Goal: Task Accomplishment & Management: Use online tool/utility

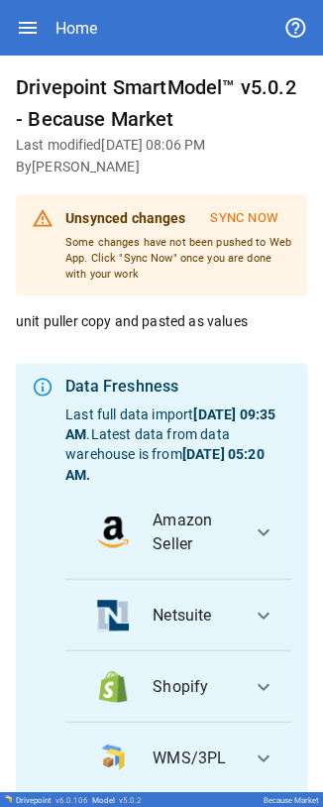
click at [242, 213] on button "Sync Now" at bounding box center [244, 218] width 94 height 33
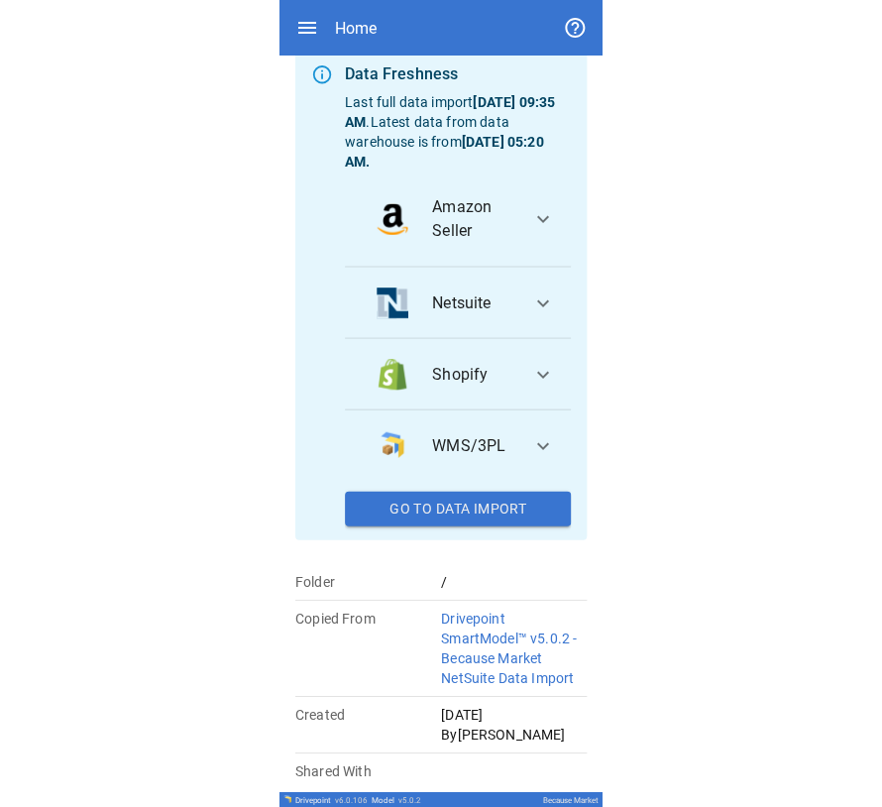
scroll to position [201, 0]
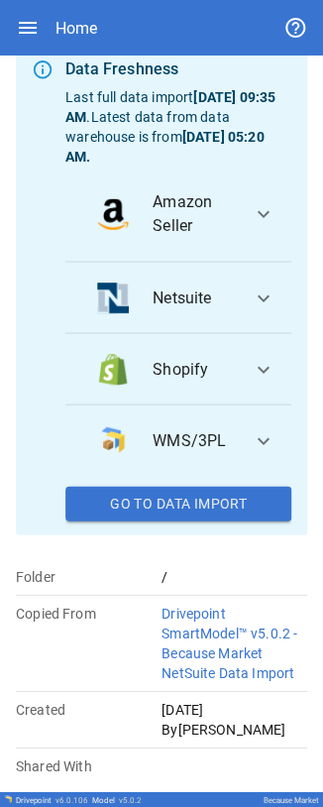
click at [181, 504] on button "Go To Data Import" at bounding box center [178, 504] width 226 height 36
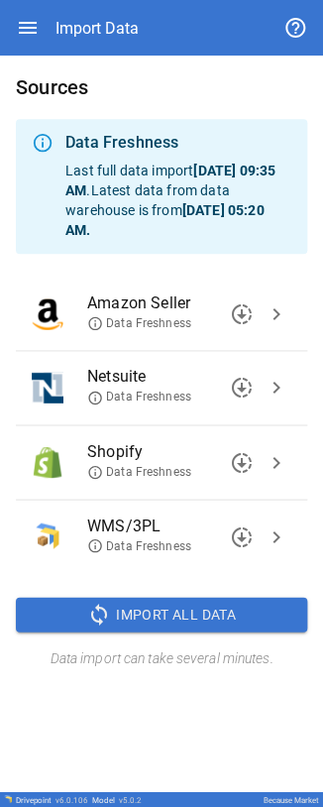
click at [274, 459] on span "chevron_right" at bounding box center [277, 462] width 24 height 24
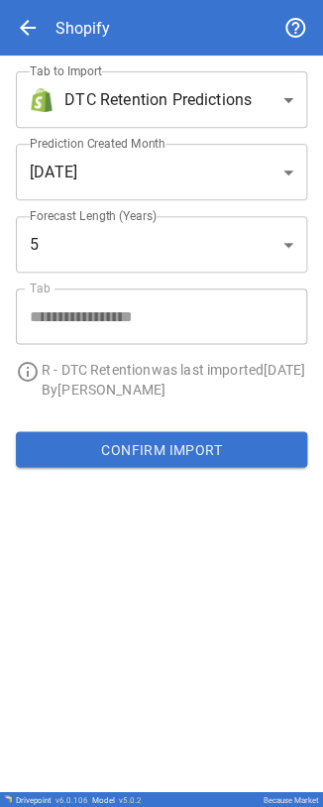
click at [30, 26] on span "arrow_back" at bounding box center [28, 28] width 24 height 24
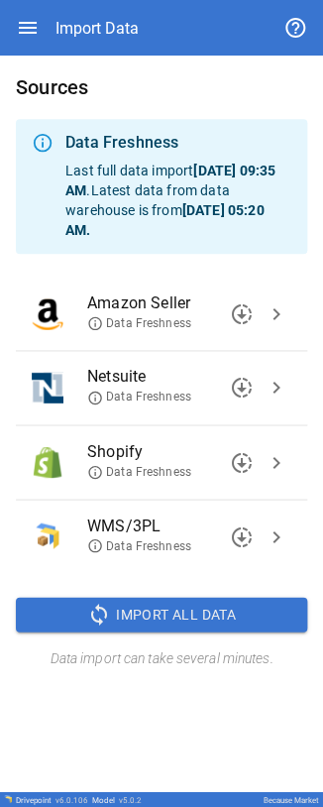
click at [111, 451] on span "Shopify" at bounding box center [173, 451] width 172 height 24
click at [246, 461] on span "downloading" at bounding box center [242, 462] width 24 height 24
click at [274, 460] on span "chevron_right" at bounding box center [277, 462] width 24 height 24
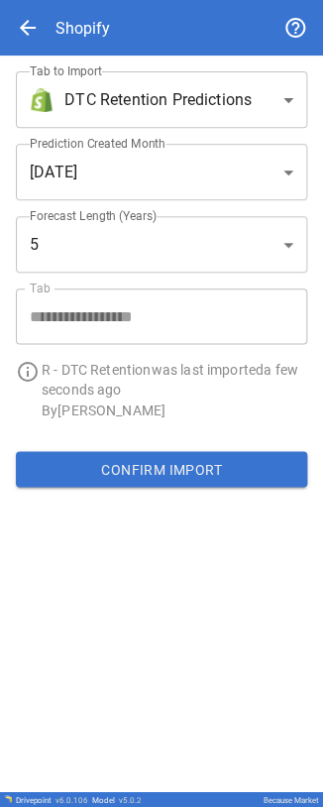
click at [28, 24] on span "arrow_back" at bounding box center [28, 28] width 24 height 24
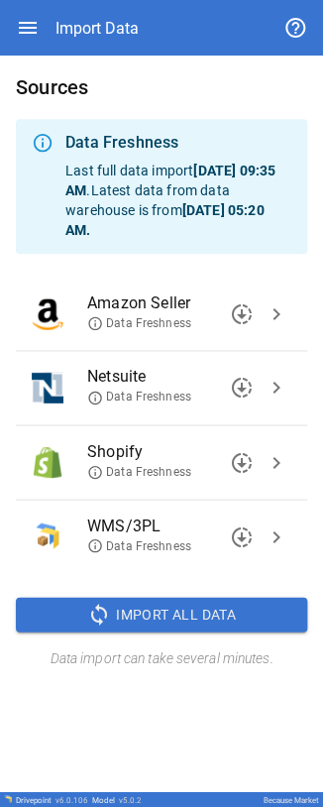
click at [242, 311] on span "downloading" at bounding box center [242, 314] width 24 height 24
click at [274, 313] on span "chevron_right" at bounding box center [277, 314] width 24 height 24
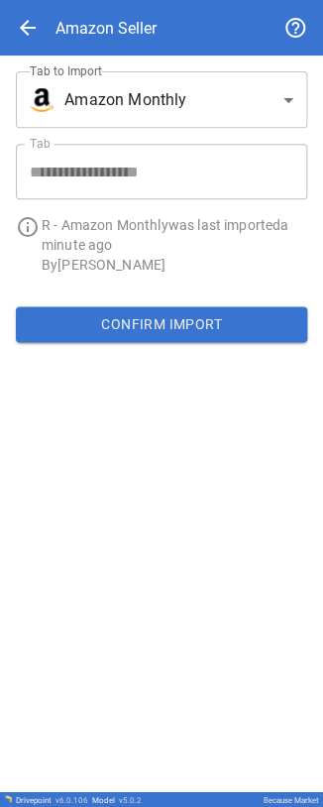
click at [26, 22] on span "arrow_back" at bounding box center [28, 28] width 24 height 24
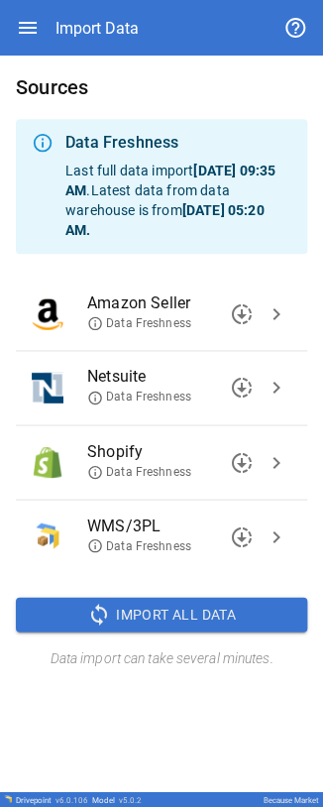
click at [242, 381] on span "downloading" at bounding box center [242, 388] width 24 height 24
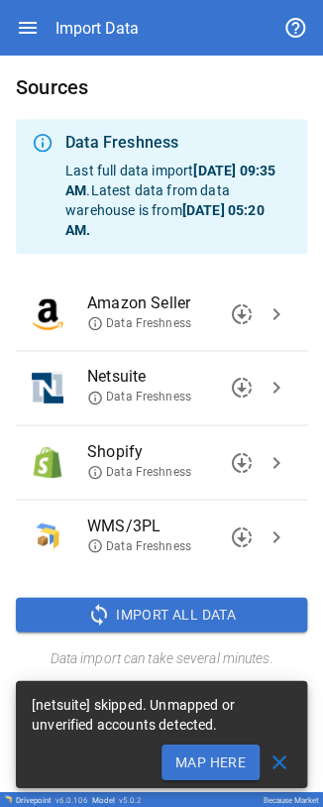
click at [208, 756] on button "Map Here" at bounding box center [211, 761] width 98 height 36
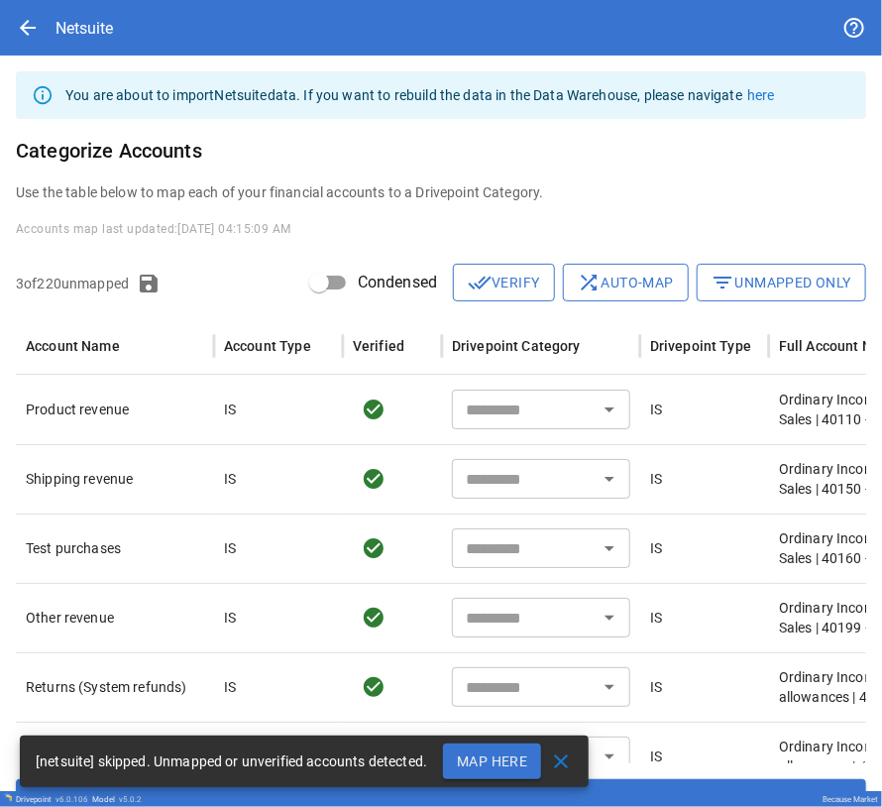
type input "**********"
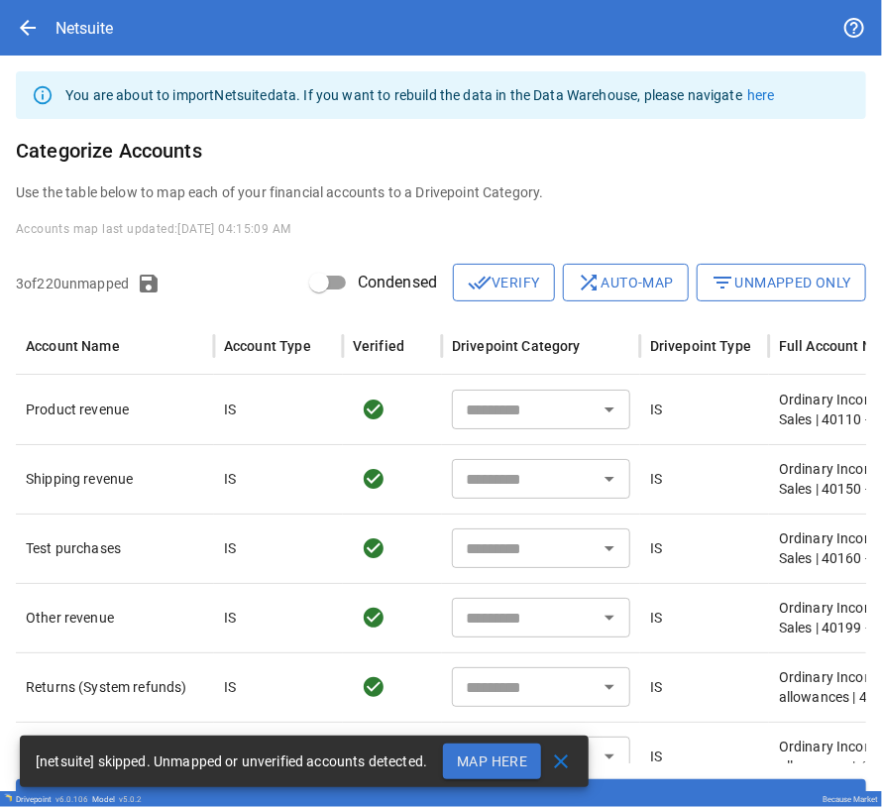
type input "**********"
click at [322, 279] on button "filter_list Unmapped Only" at bounding box center [782, 283] width 170 height 38
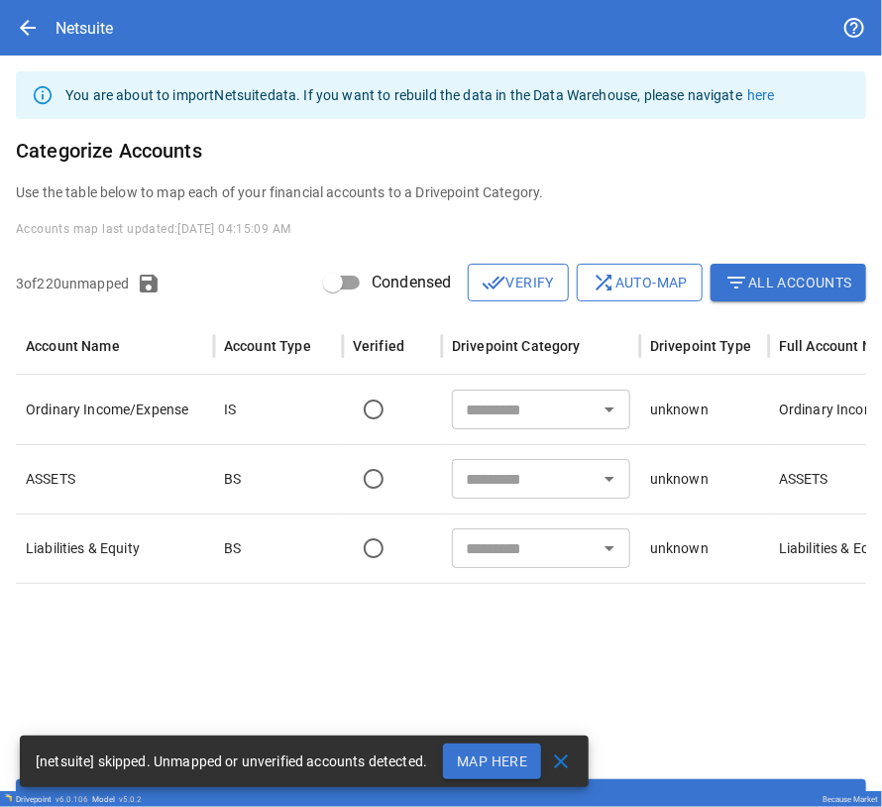
click at [16, 12] on div "arrow_back Netsuite" at bounding box center [441, 28] width 851 height 56
click at [30, 18] on span "arrow_back" at bounding box center [28, 28] width 24 height 24
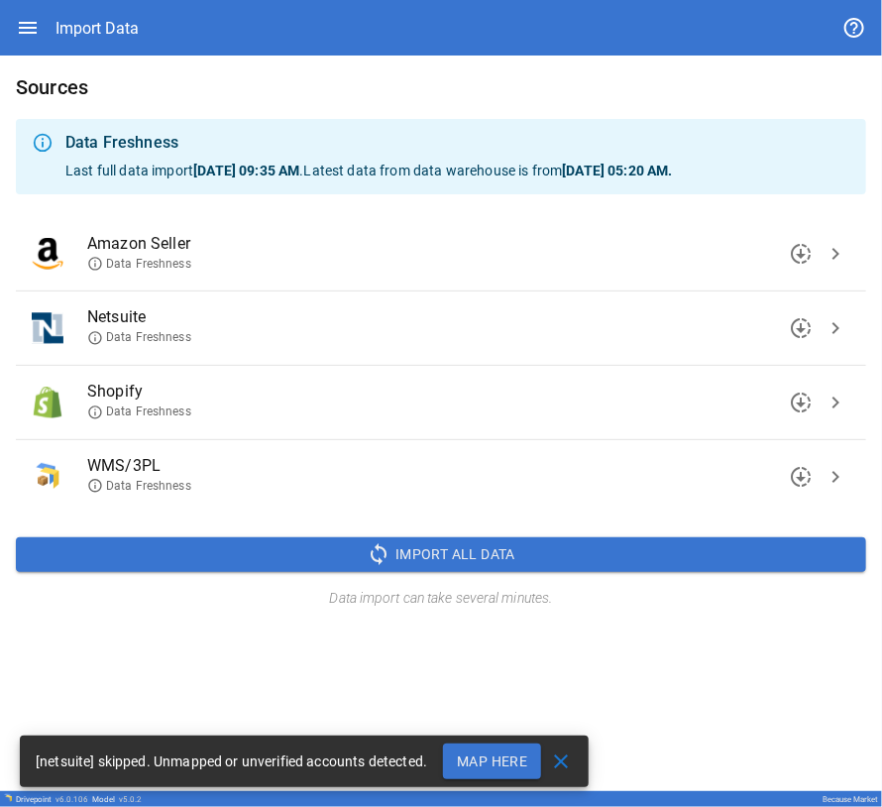
click at [322, 761] on span "close" at bounding box center [561, 761] width 24 height 24
